Goal: Information Seeking & Learning: Learn about a topic

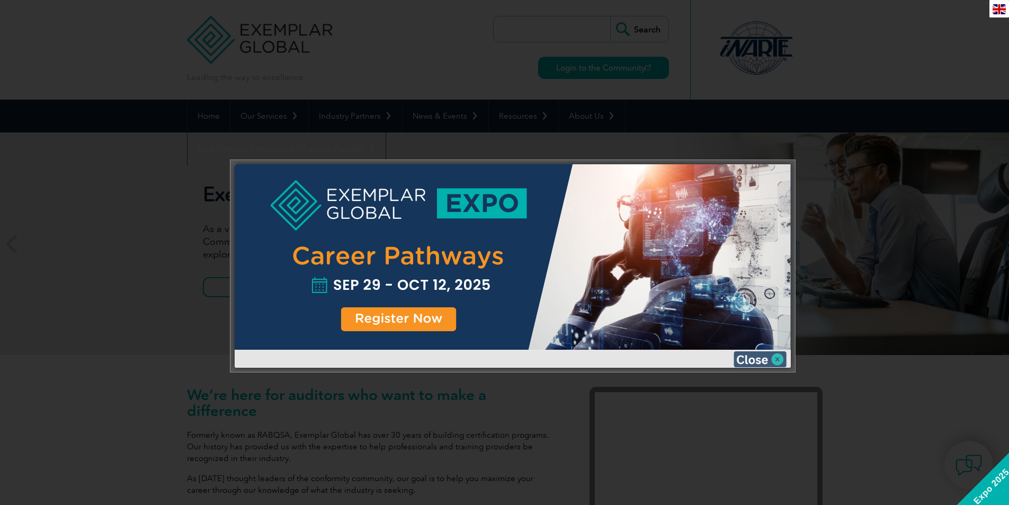
click at [772, 360] on img at bounding box center [760, 359] width 53 height 16
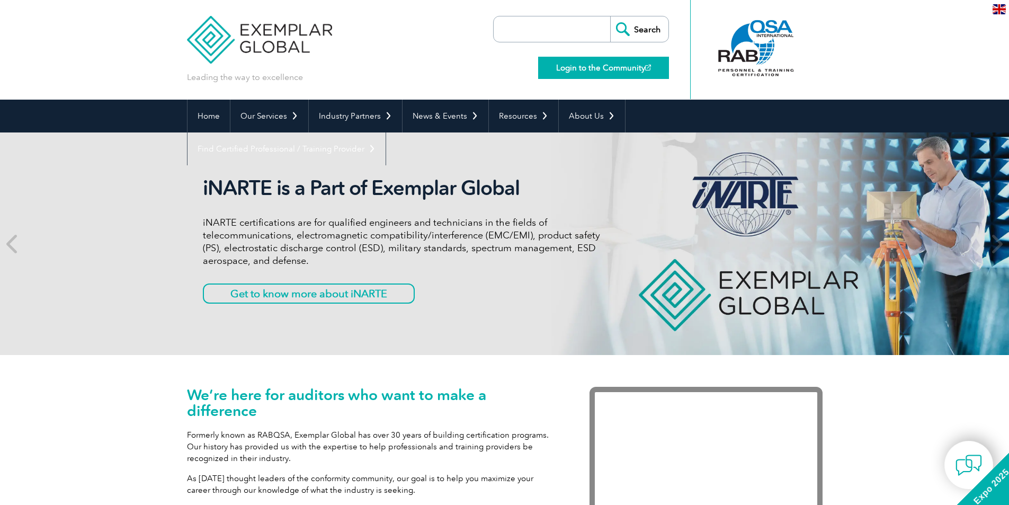
click at [584, 69] on link "Login to the Community" at bounding box center [603, 68] width 131 height 22
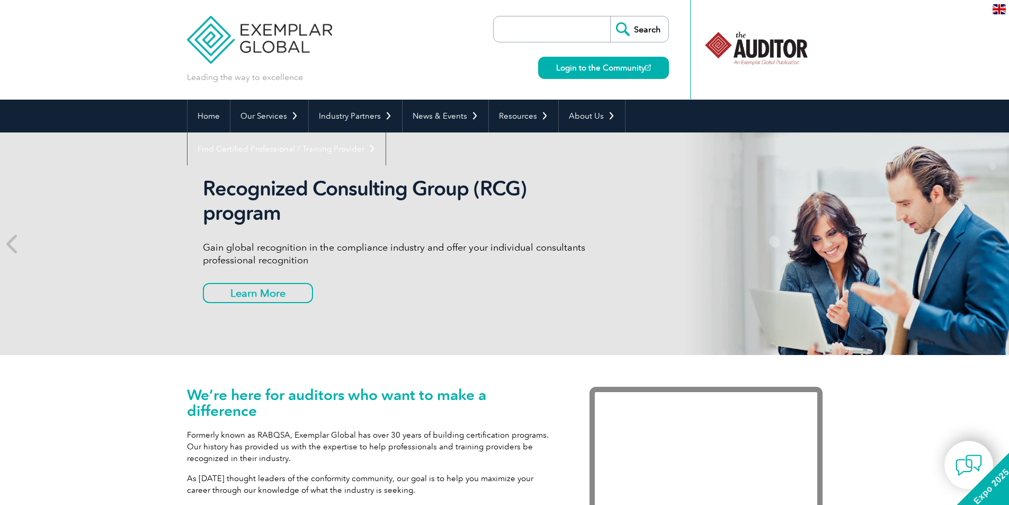
click at [785, 56] on div at bounding box center [755, 48] width 105 height 58
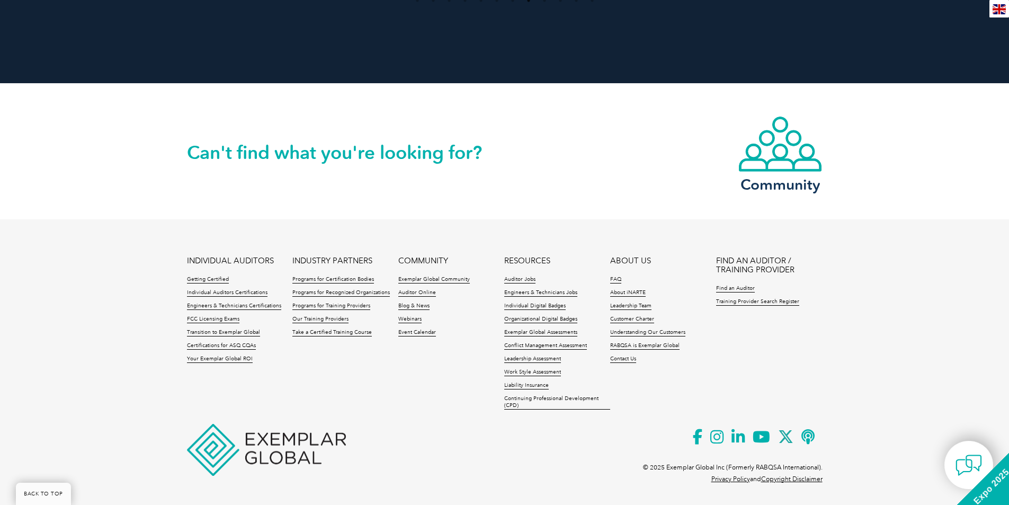
scroll to position [2397, 0]
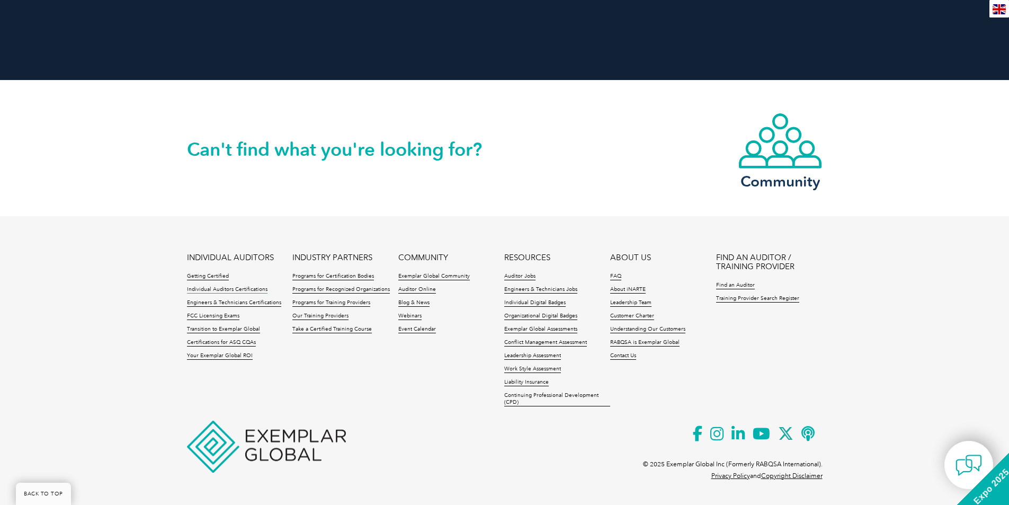
click at [218, 291] on link "Individual Auditors Certifications" at bounding box center [227, 289] width 81 height 7
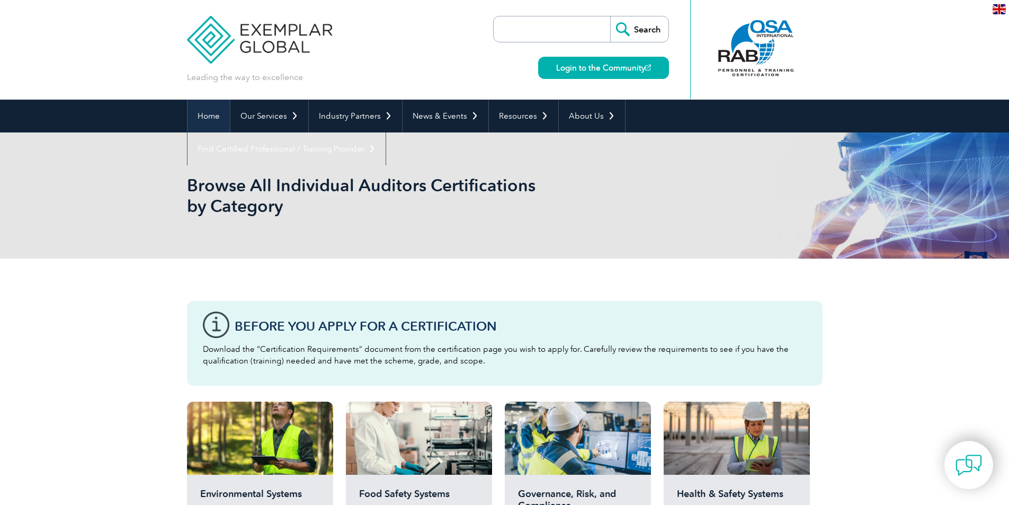
click at [205, 115] on link "Home" at bounding box center [208, 116] width 42 height 33
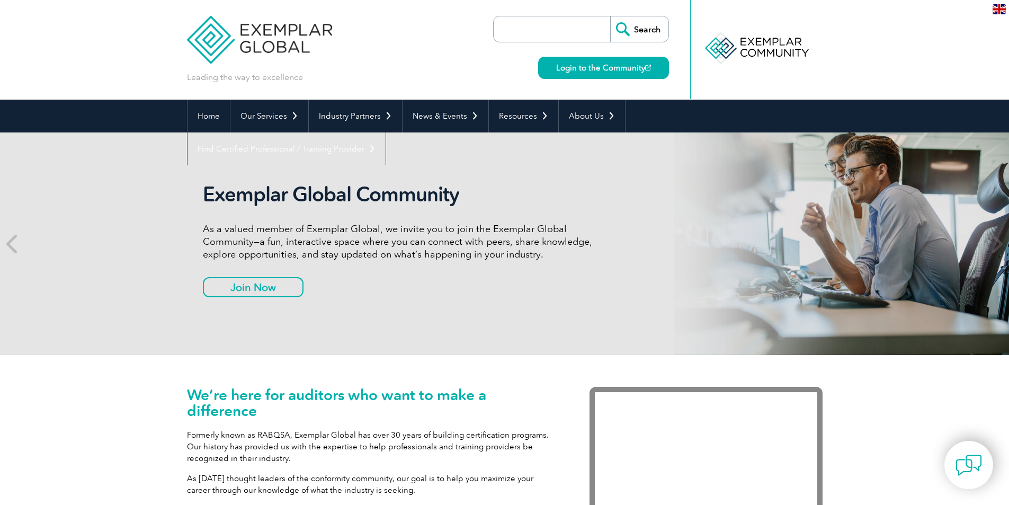
click at [1001, 11] on img at bounding box center [999, 9] width 13 height 10
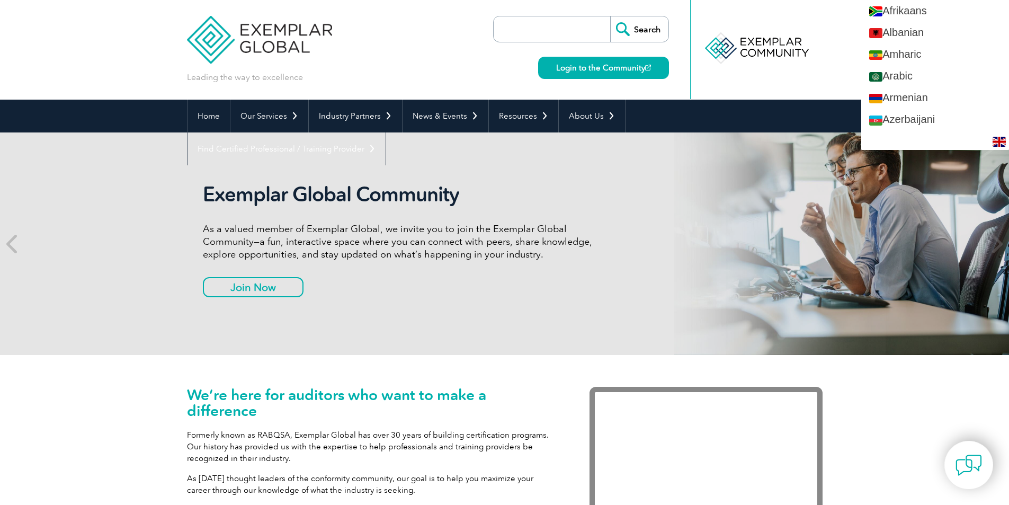
click at [724, 65] on div at bounding box center [755, 48] width 105 height 58
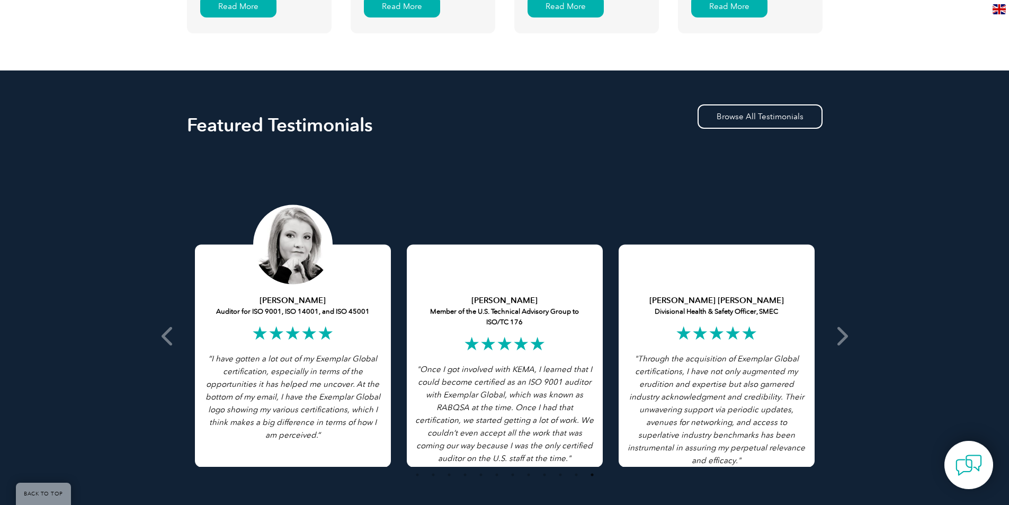
scroll to position [1709, 0]
